Goal: Information Seeking & Learning: Learn about a topic

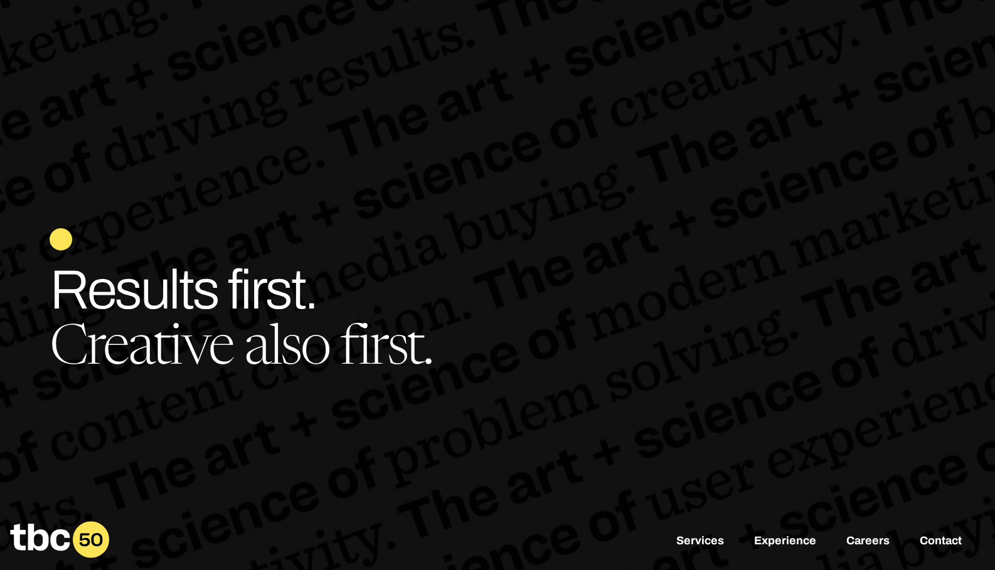
scroll to position [0, 9]
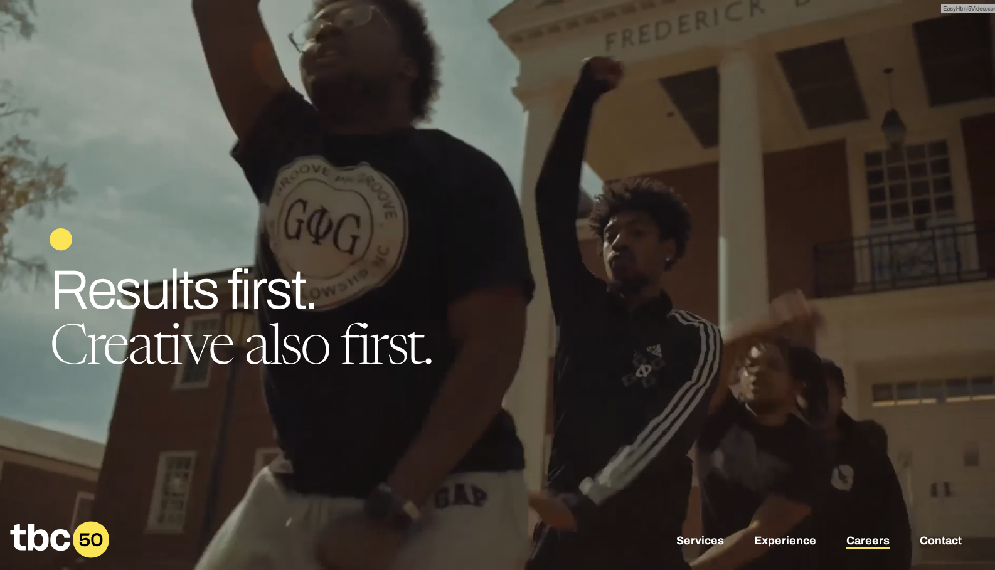
click at [868, 540] on link "Careers" at bounding box center [867, 541] width 43 height 15
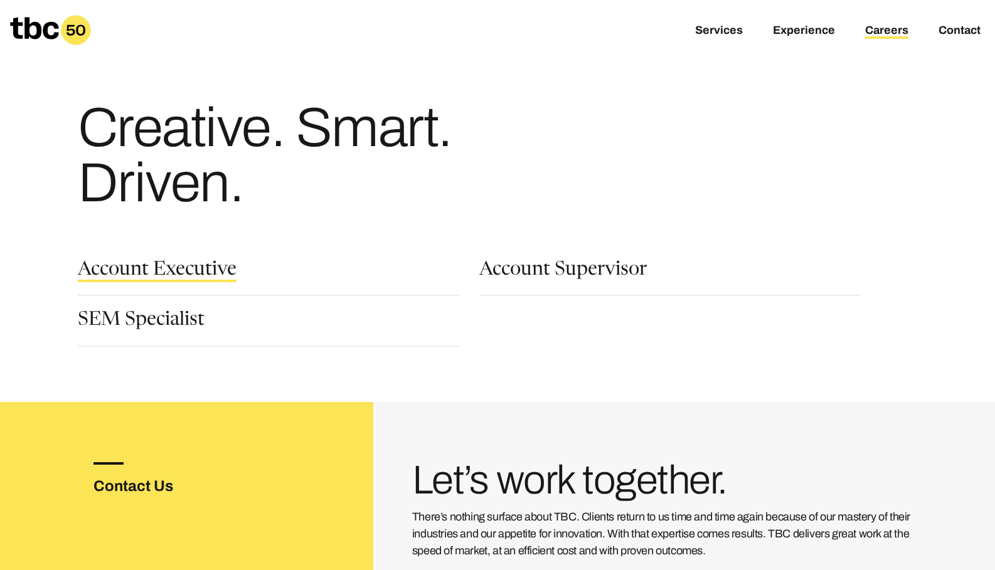
click at [189, 272] on link "Account Executive" at bounding box center [157, 271] width 159 height 21
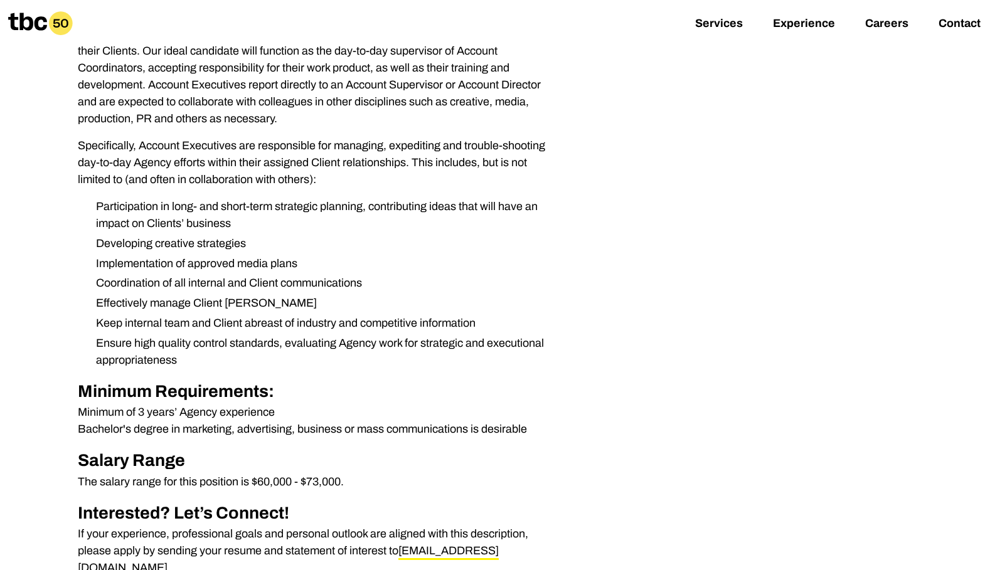
scroll to position [402, 0]
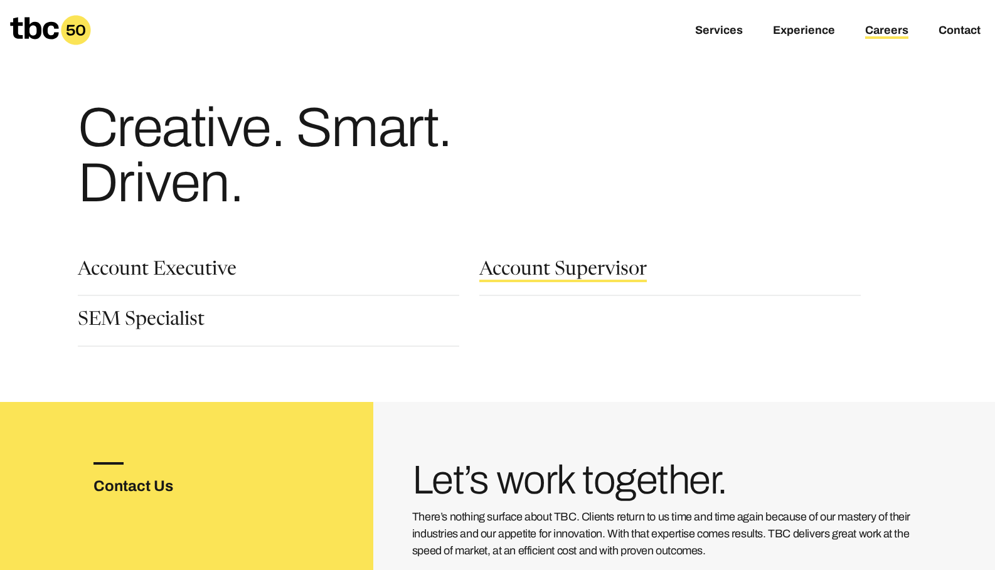
click at [570, 261] on link "Account Supervisor" at bounding box center [562, 271] width 167 height 21
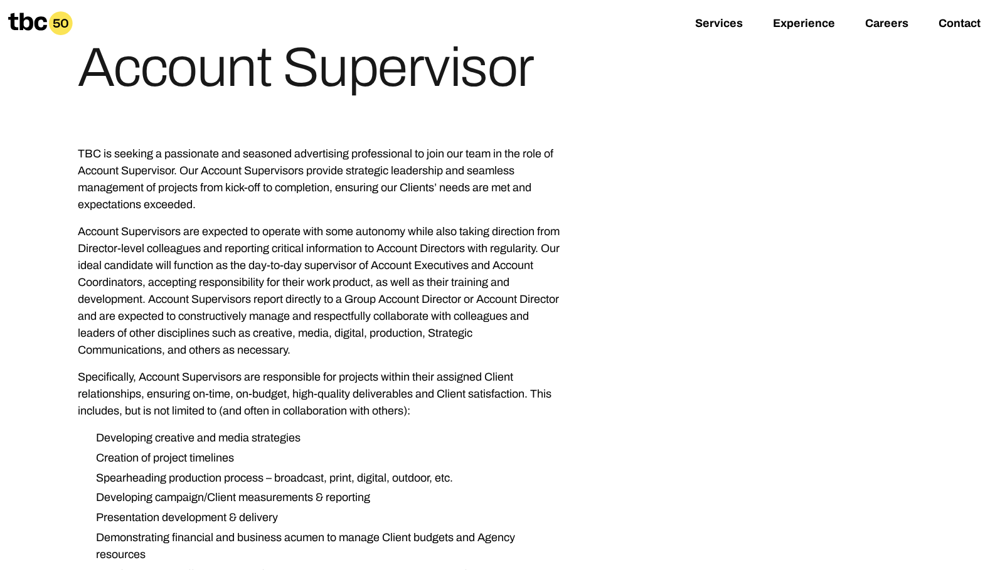
scroll to position [419, 0]
